Goal: Task Accomplishment & Management: Manage account settings

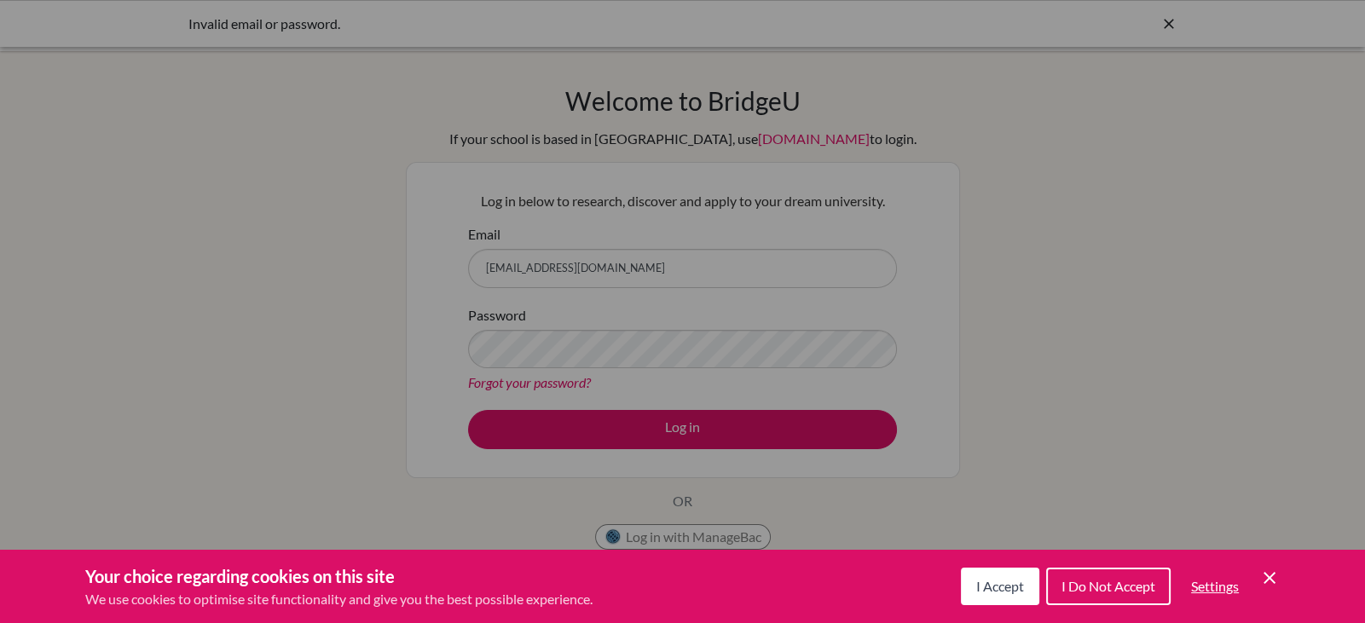
click at [1007, 583] on span "I Accept" at bounding box center [1000, 586] width 48 height 16
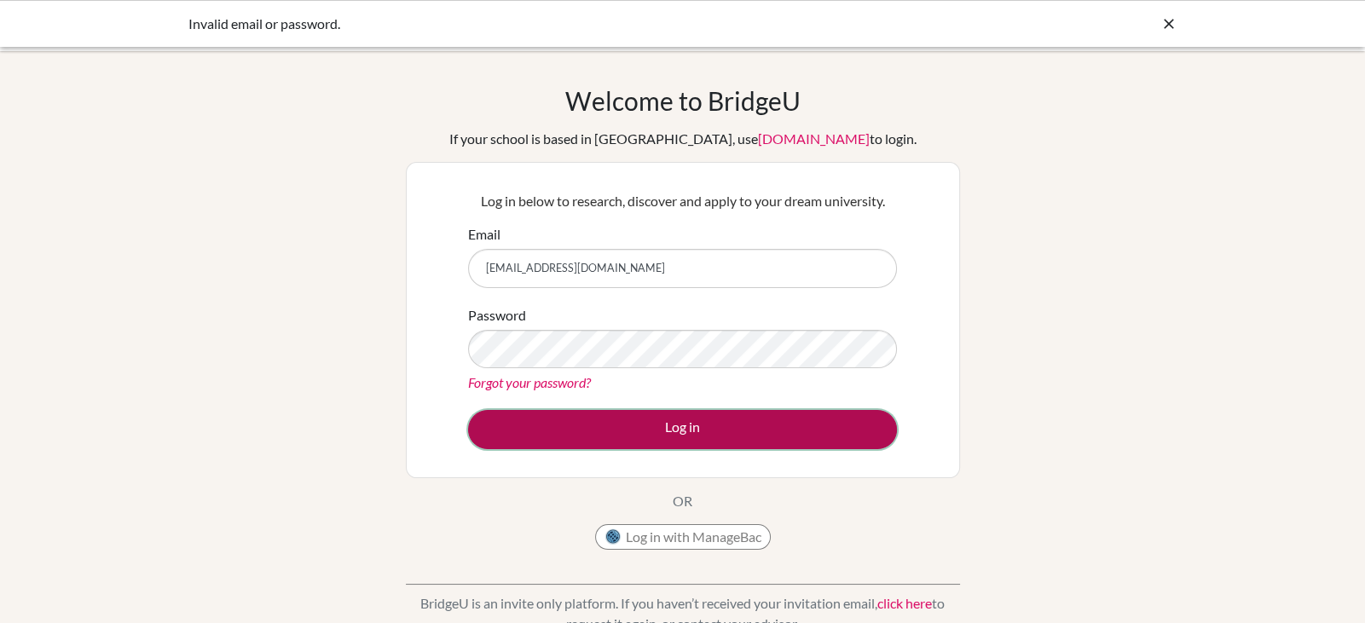
click at [782, 426] on button "Log in" at bounding box center [682, 429] width 429 height 39
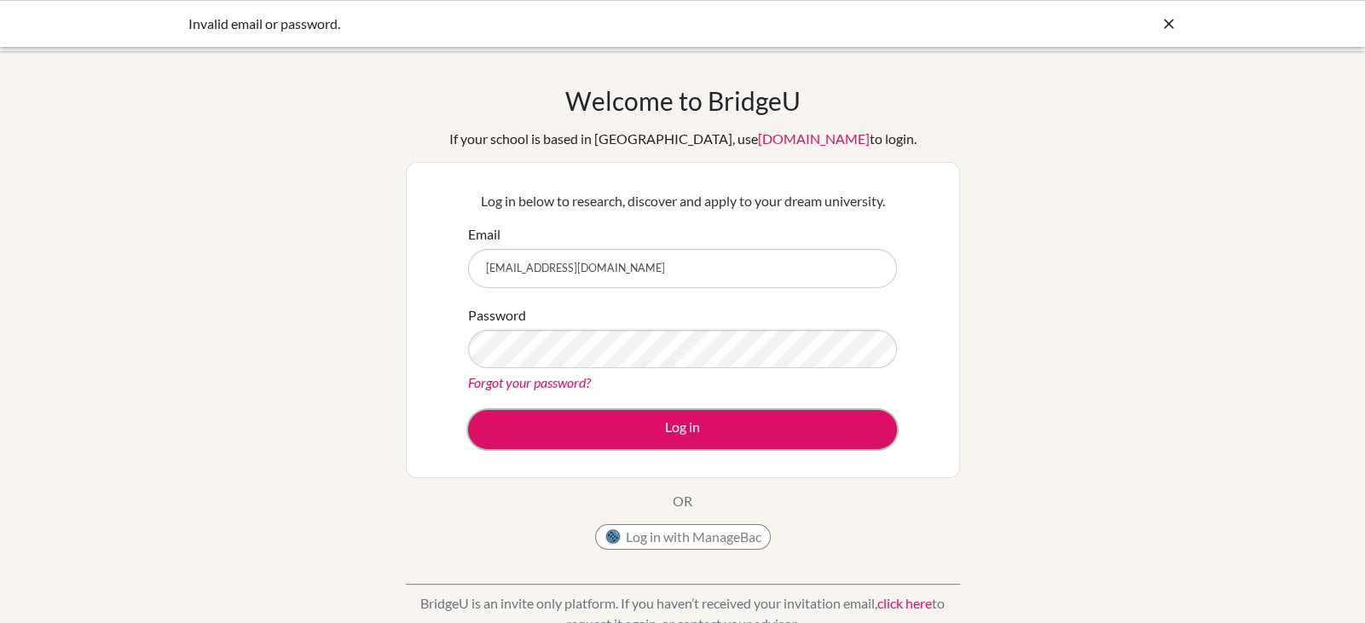
click at [782, 426] on button "Log in" at bounding box center [682, 429] width 429 height 39
click at [736, 327] on div "Password Forgot your password?" at bounding box center [682, 349] width 429 height 89
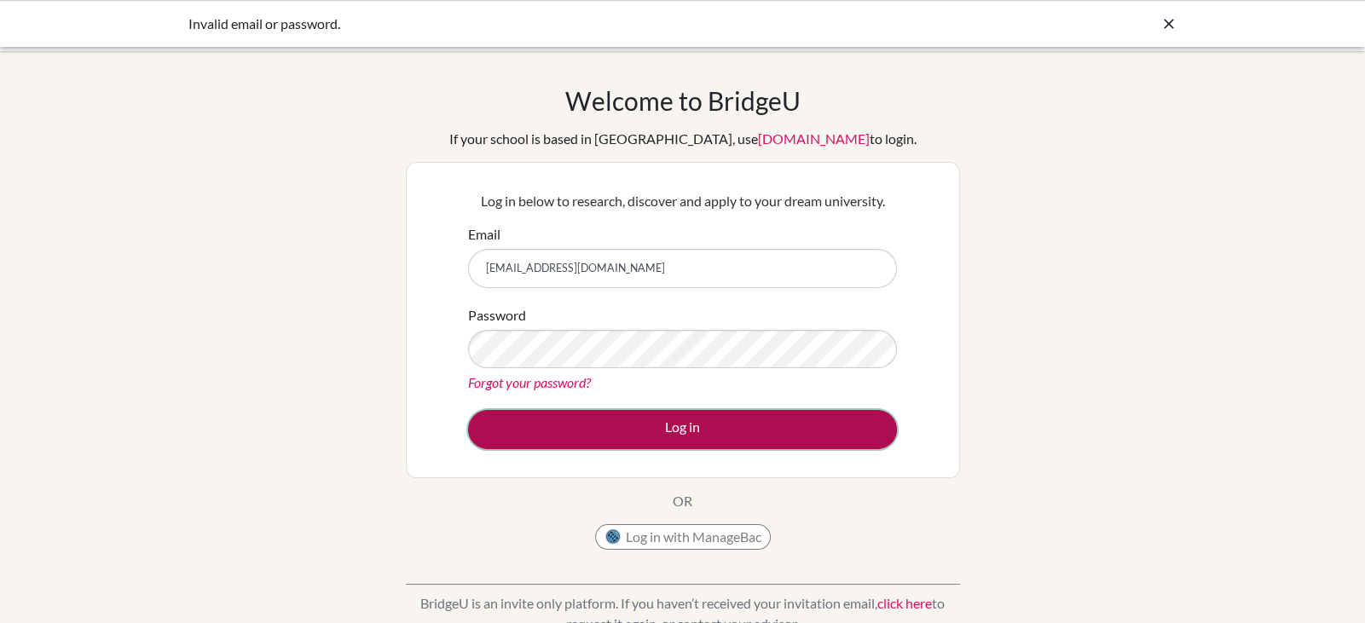
click at [702, 432] on button "Log in" at bounding box center [682, 429] width 429 height 39
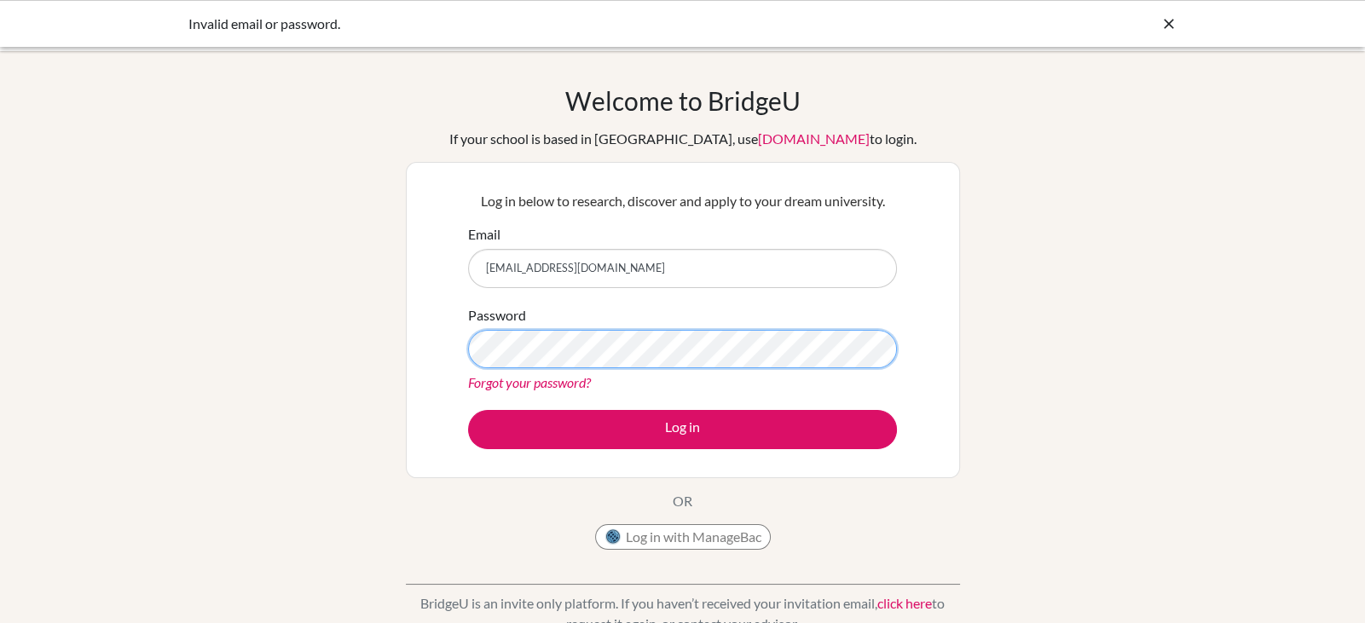
click at [332, 350] on div "Welcome to BridgeU If your school is based in China, use app.bridge-u.com.cn to…" at bounding box center [682, 363] width 1365 height 557
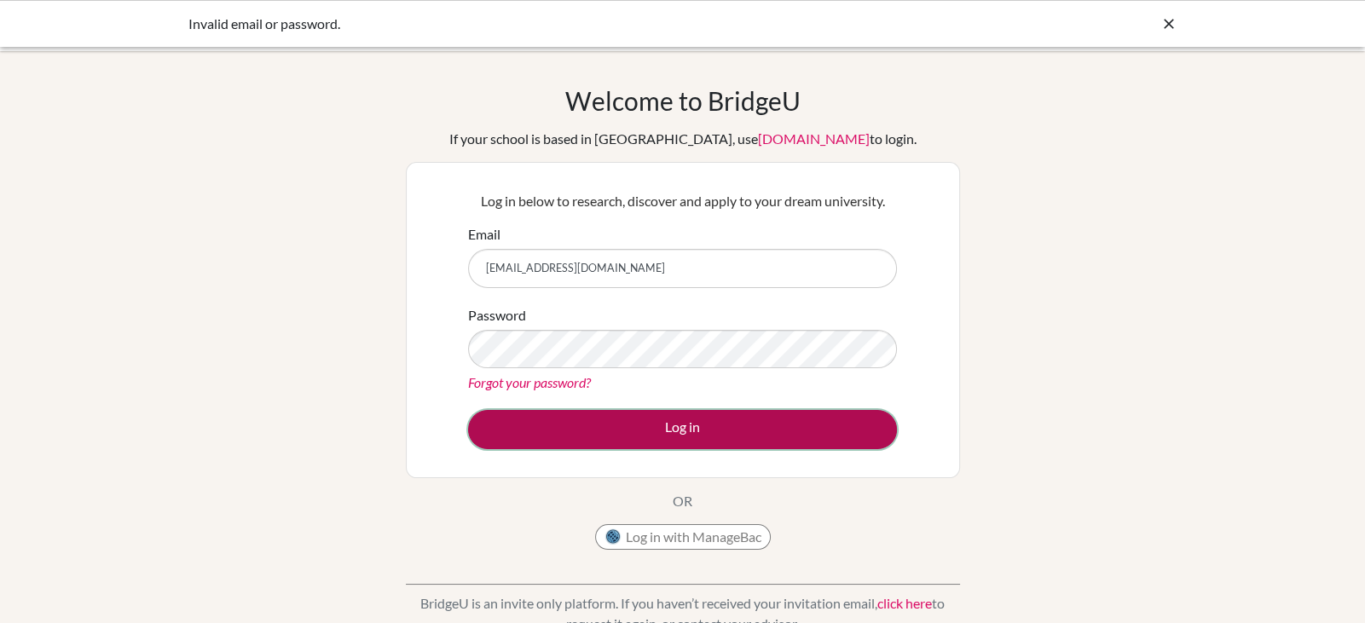
click at [609, 433] on button "Log in" at bounding box center [682, 429] width 429 height 39
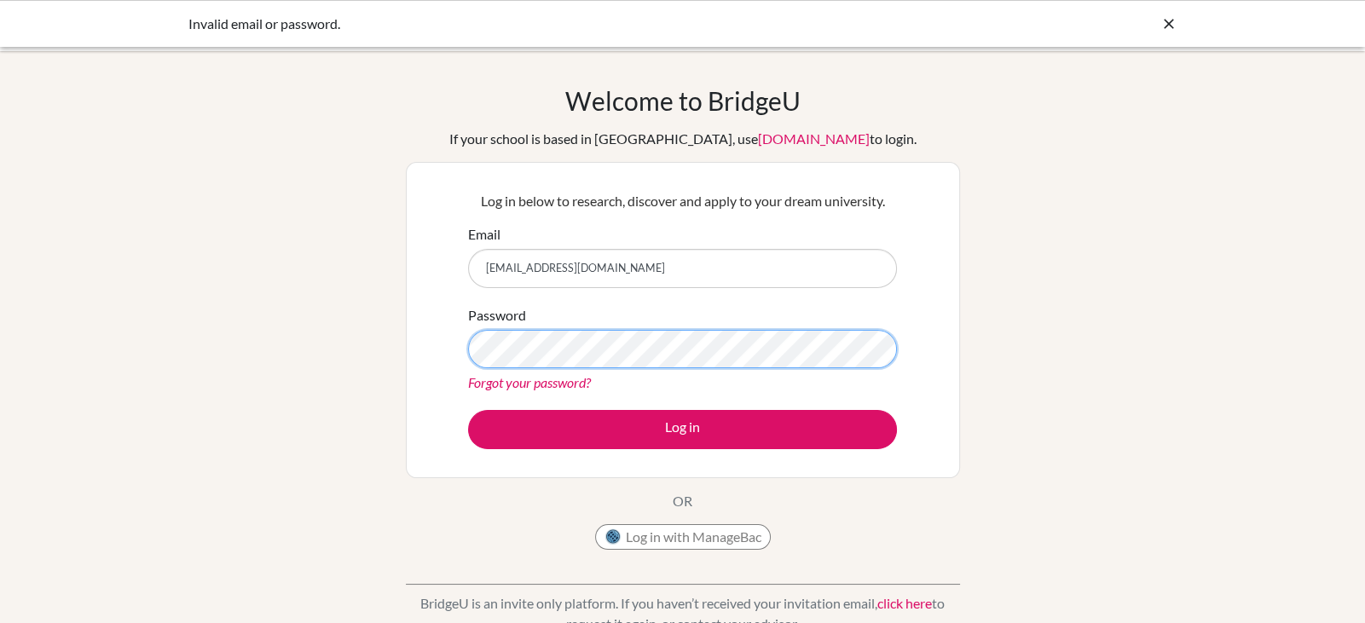
click at [112, 308] on div "Welcome to [GEOGRAPHIC_DATA] If your school is based in [GEOGRAPHIC_DATA], use …" at bounding box center [682, 363] width 1365 height 557
click at [468, 410] on button "Log in" at bounding box center [682, 429] width 429 height 39
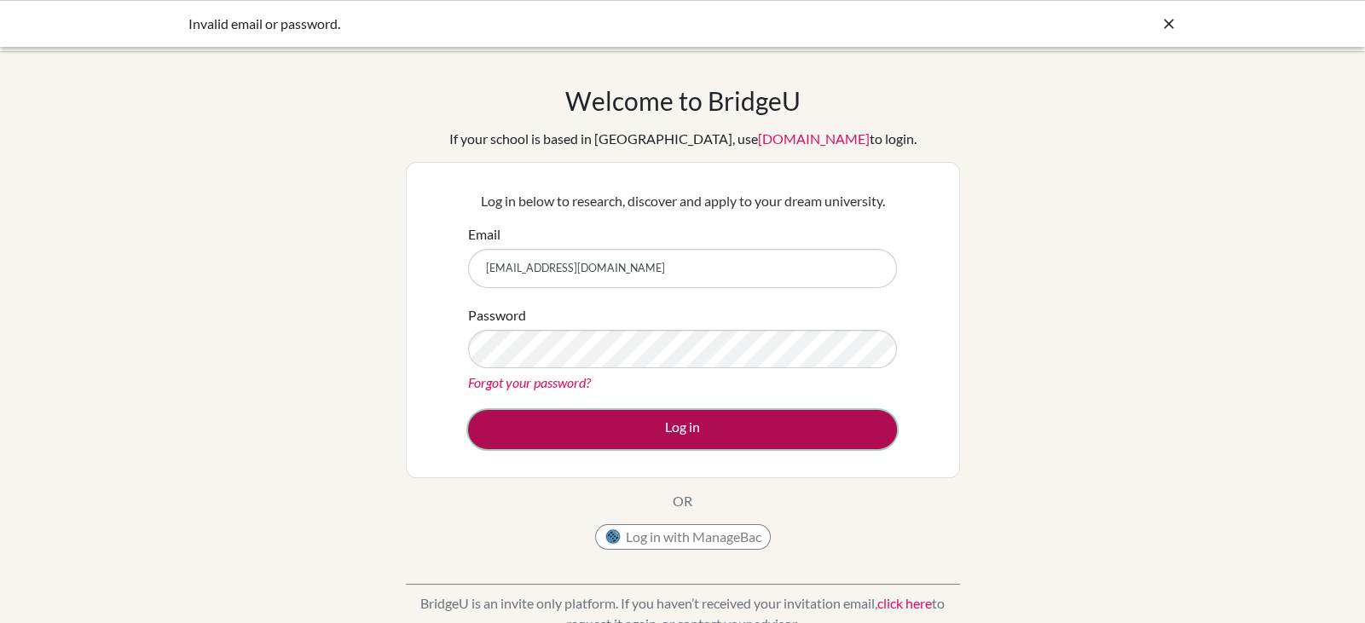
click at [499, 413] on button "Log in" at bounding box center [682, 429] width 429 height 39
